Goal: Information Seeking & Learning: Compare options

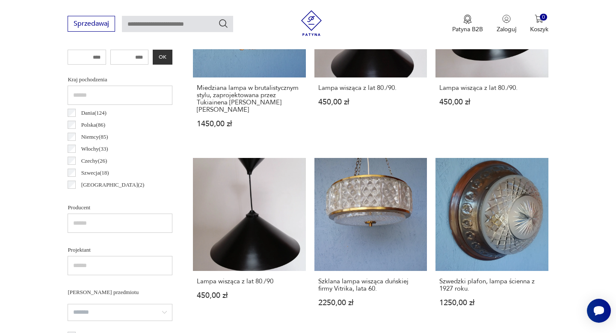
scroll to position [392, 0]
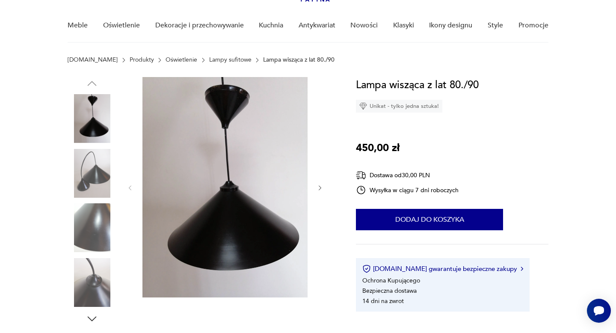
click at [90, 209] on img at bounding box center [92, 227] width 49 height 49
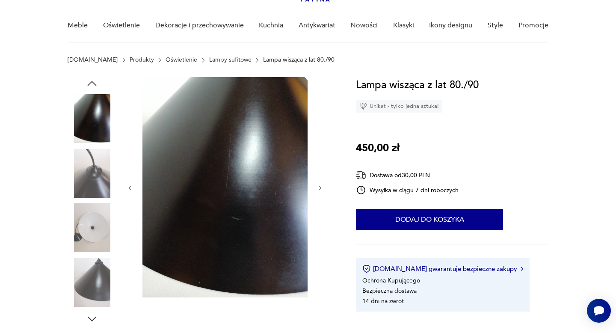
click at [84, 280] on img at bounding box center [92, 282] width 49 height 49
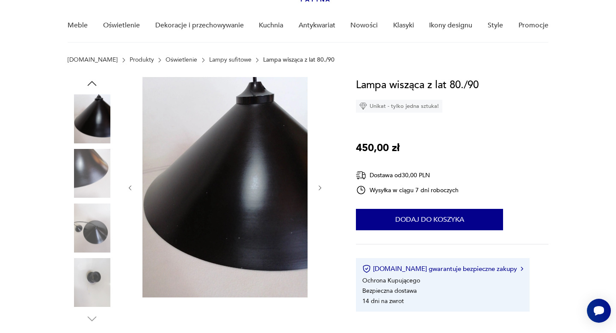
click at [95, 283] on img at bounding box center [92, 282] width 49 height 49
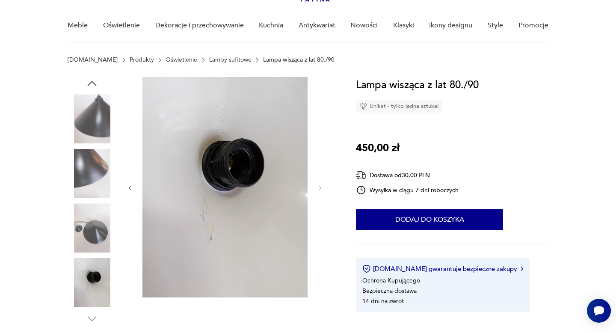
click at [89, 228] on img at bounding box center [92, 227] width 49 height 49
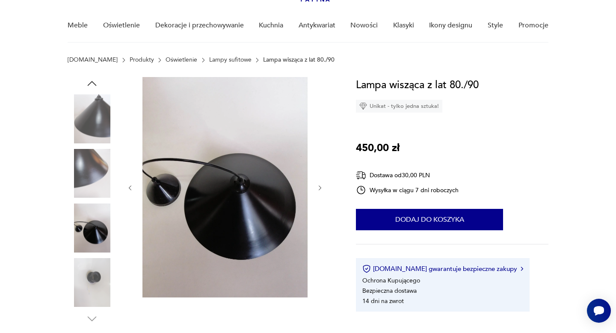
click at [93, 177] on img at bounding box center [92, 173] width 49 height 49
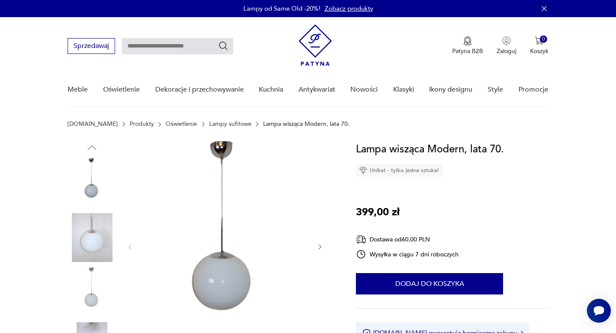
click at [319, 249] on icon "button" at bounding box center [320, 246] width 3 height 5
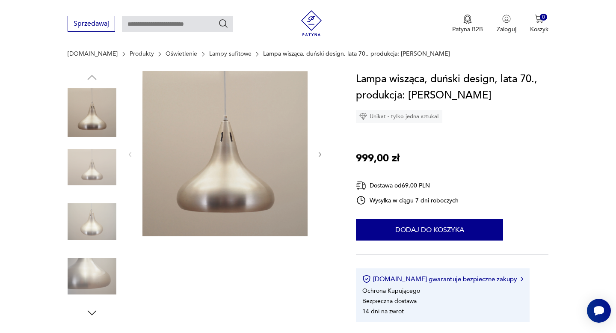
scroll to position [109, 0]
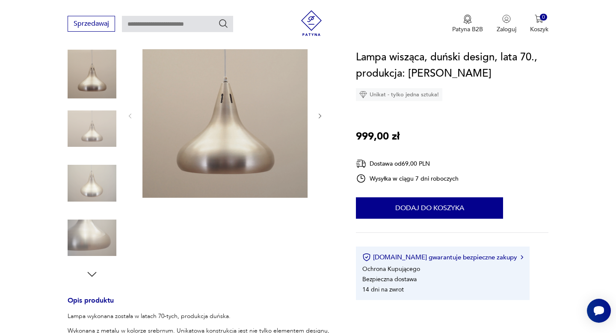
click at [90, 275] on icon "button" at bounding box center [92, 274] width 13 height 13
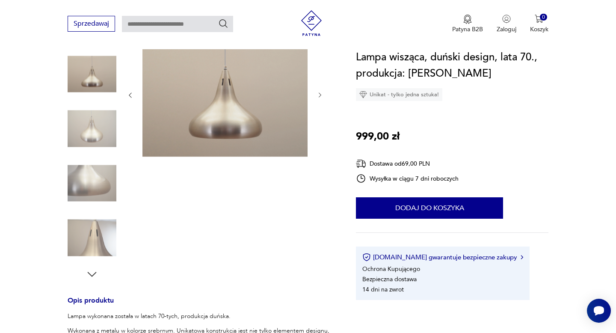
click at [90, 275] on icon "button" at bounding box center [92, 274] width 13 height 13
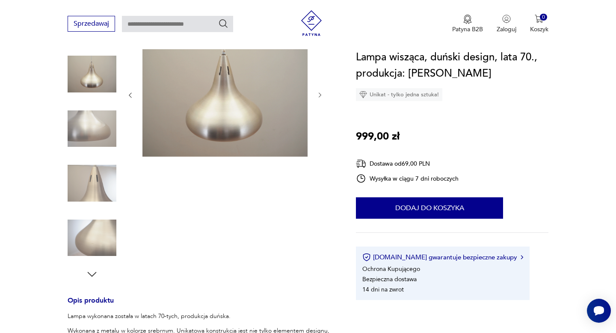
click at [90, 275] on icon "button" at bounding box center [92, 274] width 13 height 13
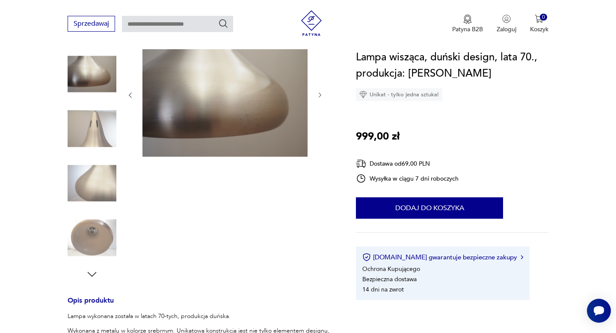
click at [90, 275] on icon "button" at bounding box center [92, 274] width 13 height 13
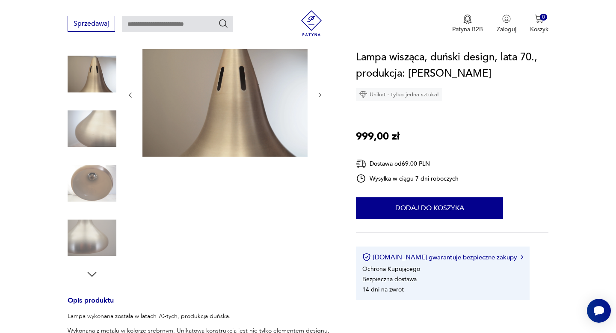
click at [97, 176] on img at bounding box center [92, 183] width 49 height 49
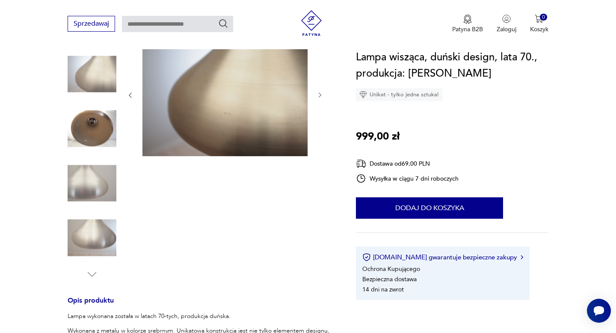
click at [90, 223] on img at bounding box center [92, 237] width 49 height 49
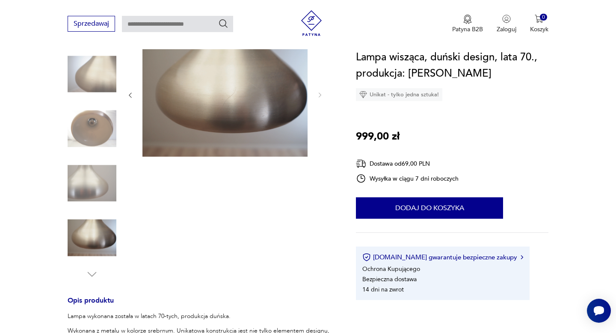
click at [87, 181] on img at bounding box center [92, 183] width 49 height 49
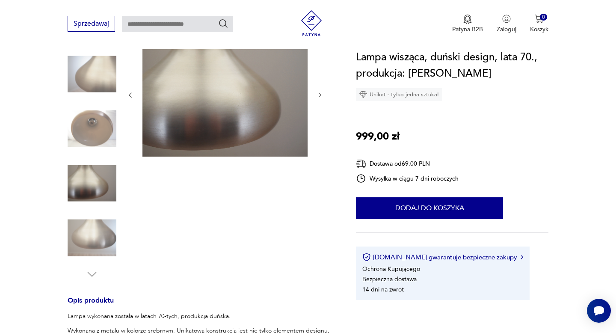
click at [87, 142] on img at bounding box center [92, 128] width 49 height 49
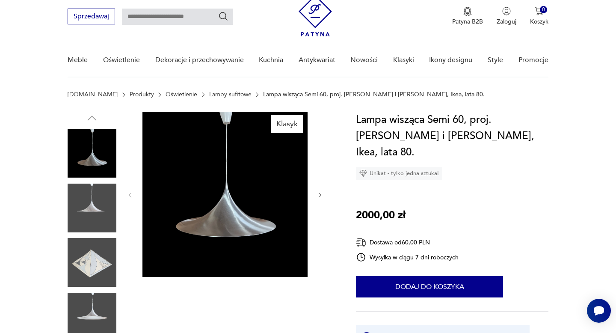
click at [318, 188] on div at bounding box center [225, 195] width 197 height 167
click at [319, 195] on icon "button" at bounding box center [319, 195] width 7 height 7
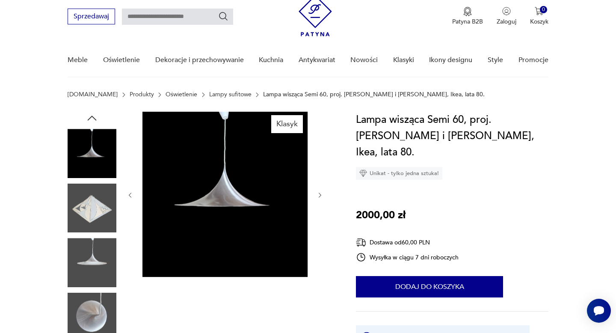
click at [319, 195] on icon "button" at bounding box center [319, 195] width 7 height 7
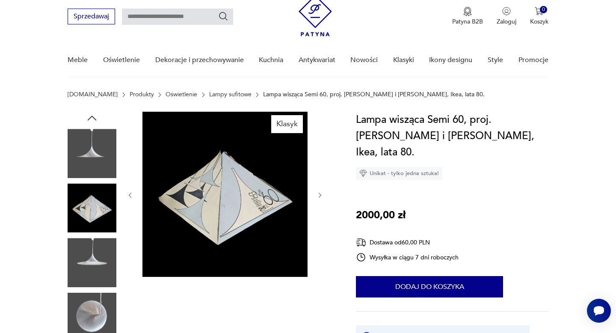
click at [319, 195] on icon "button" at bounding box center [319, 195] width 7 height 7
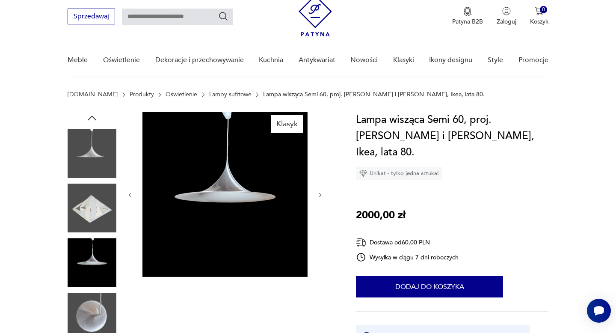
click at [319, 195] on icon "button" at bounding box center [319, 195] width 7 height 7
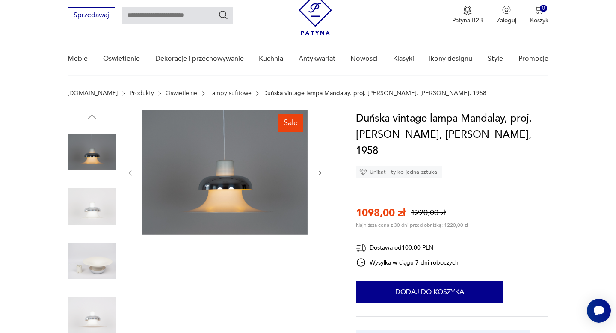
click at [322, 174] on icon "button" at bounding box center [319, 172] width 7 height 7
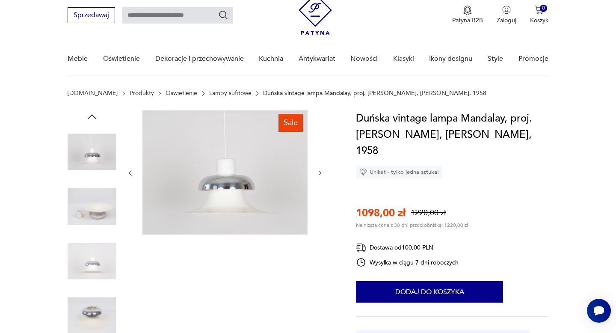
click at [321, 174] on icon "button" at bounding box center [319, 172] width 7 height 7
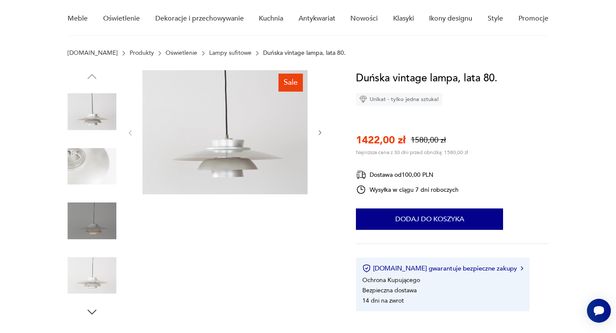
scroll to position [71, 0]
